Goal: Check status: Verify the current state of an ongoing process or item

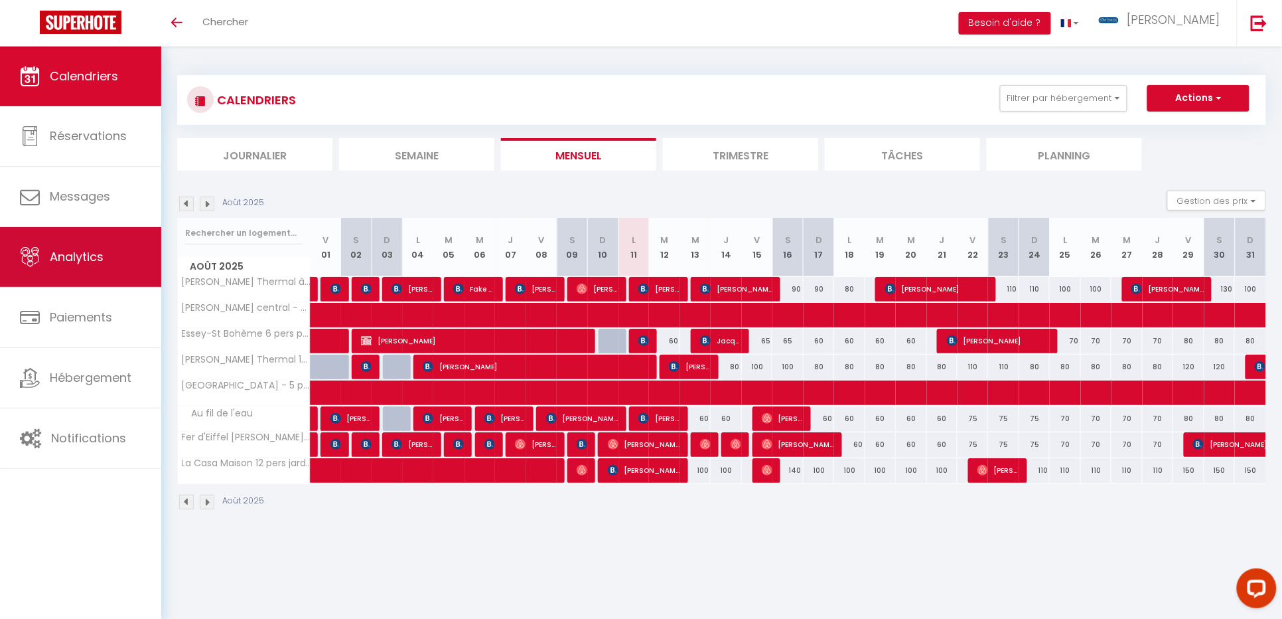
click at [99, 271] on link "Analytics" at bounding box center [80, 257] width 161 height 60
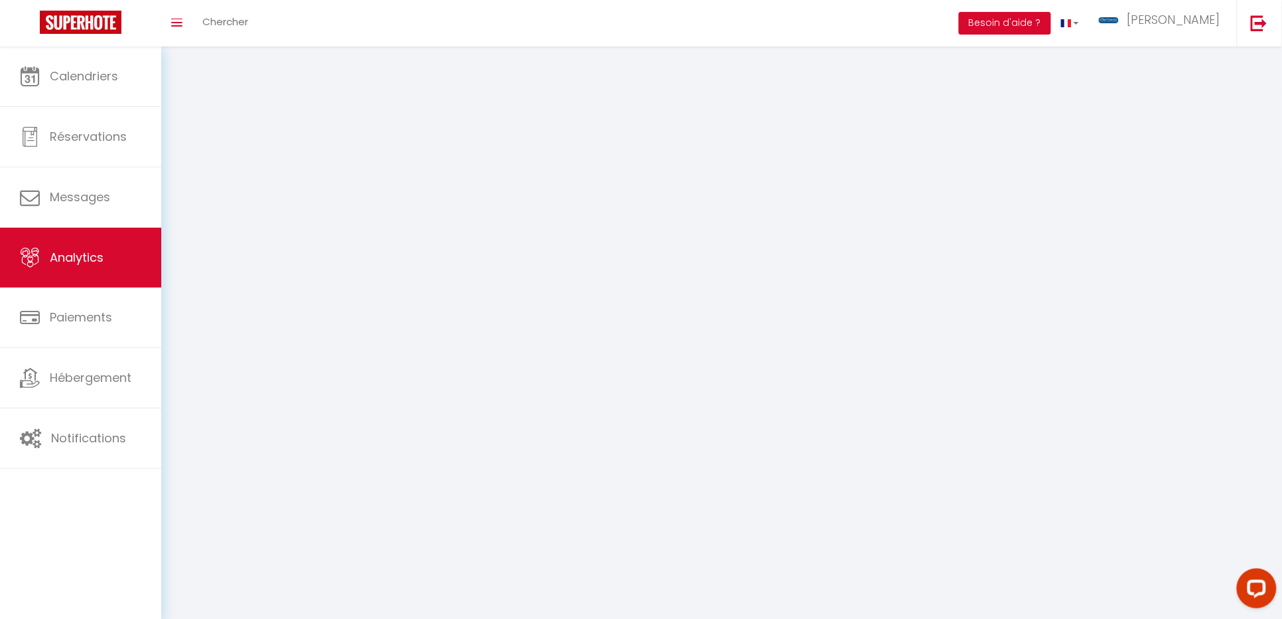
select select "2025"
select select "8"
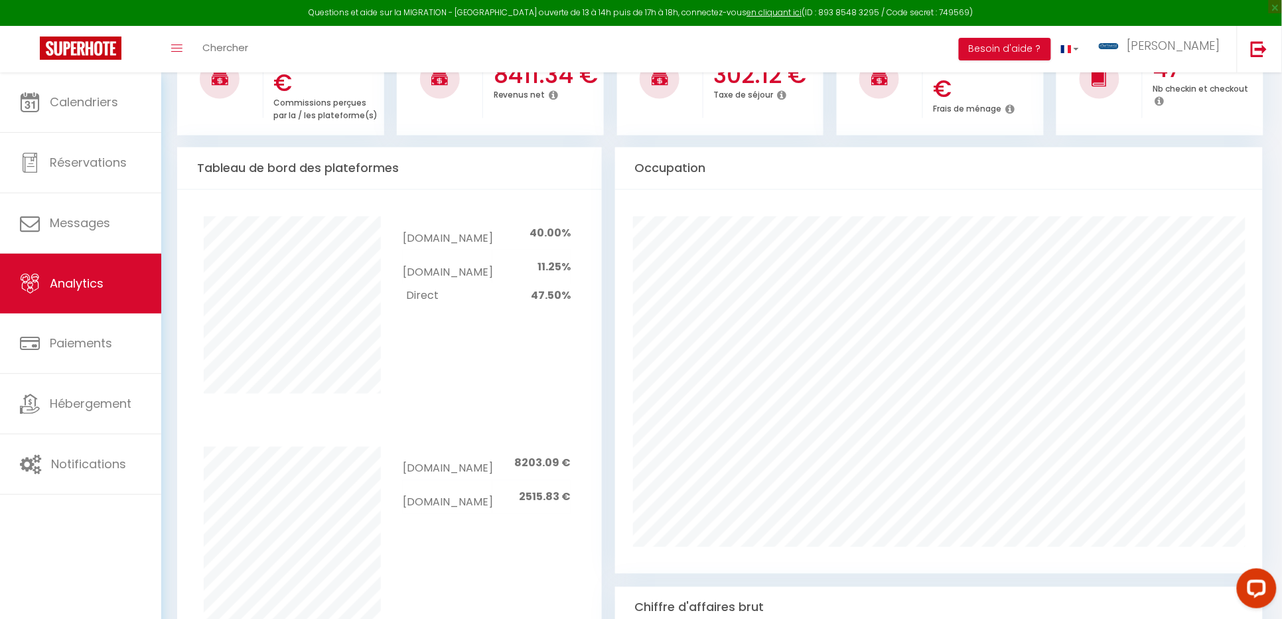
scroll to position [581, 0]
